Goal: Find specific page/section: Find specific page/section

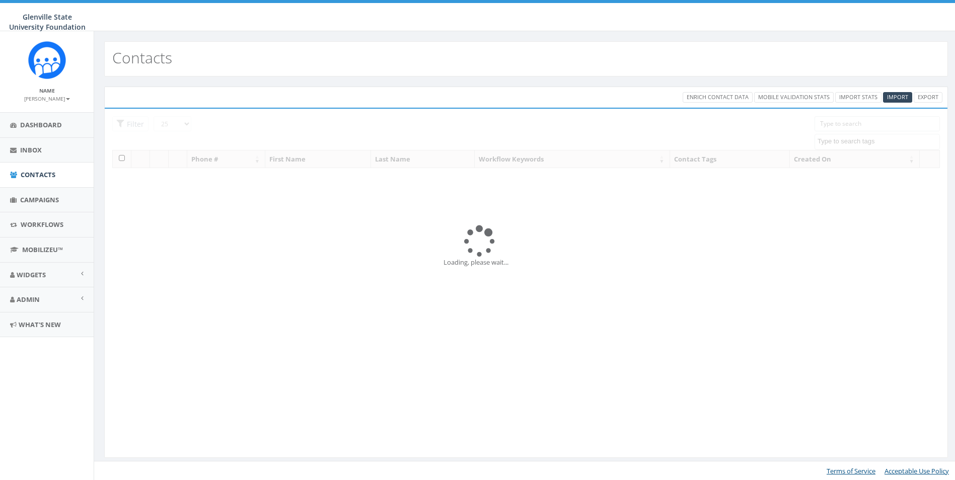
select select
click at [66, 299] on link "Admin" at bounding box center [47, 299] width 94 height 25
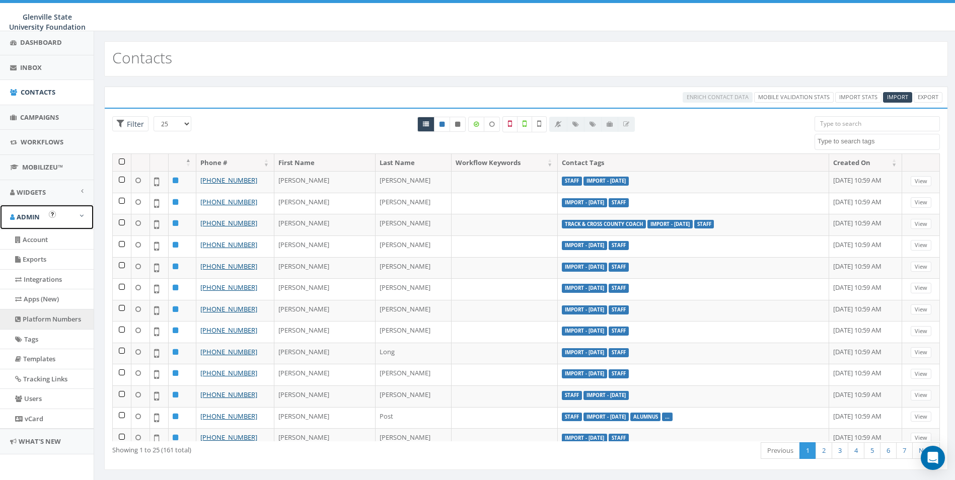
scroll to position [85, 0]
click at [52, 320] on link "Platform Numbers" at bounding box center [47, 317] width 94 height 20
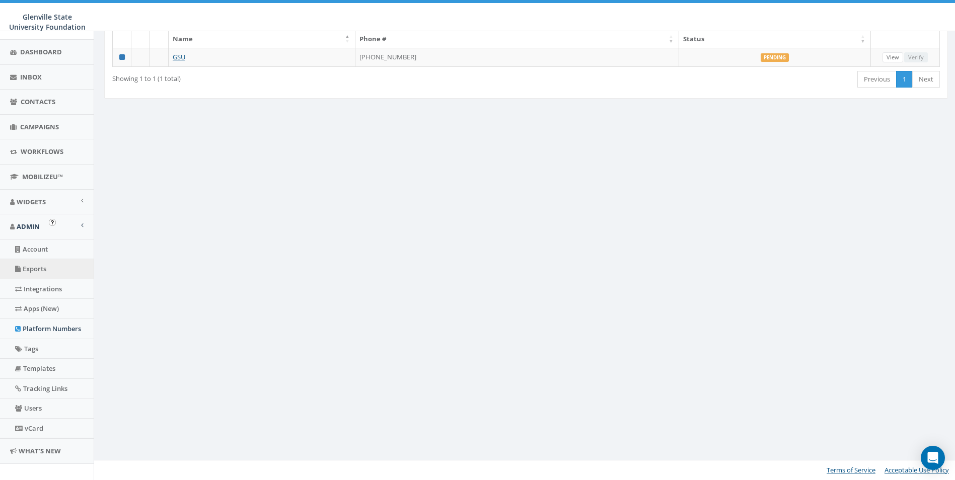
scroll to position [85, 0]
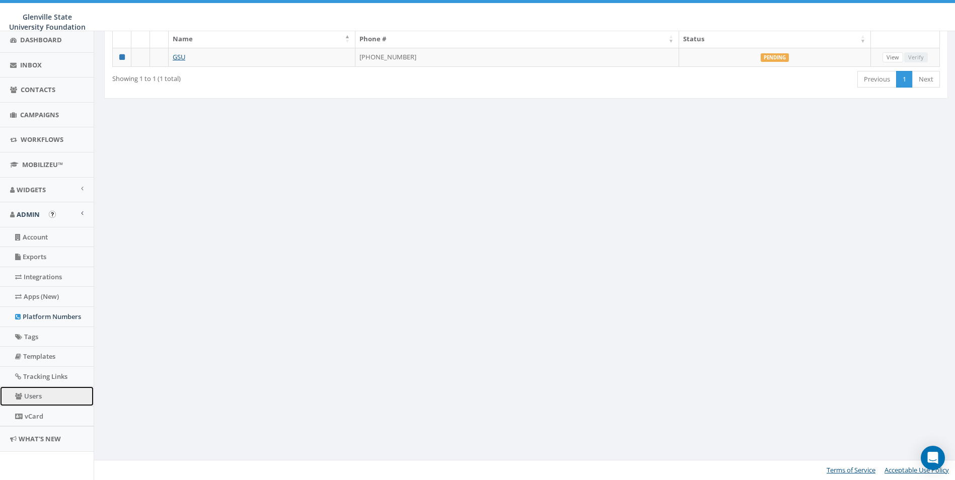
click at [41, 389] on link "Users" at bounding box center [47, 396] width 94 height 20
